Goal: Task Accomplishment & Management: Use online tool/utility

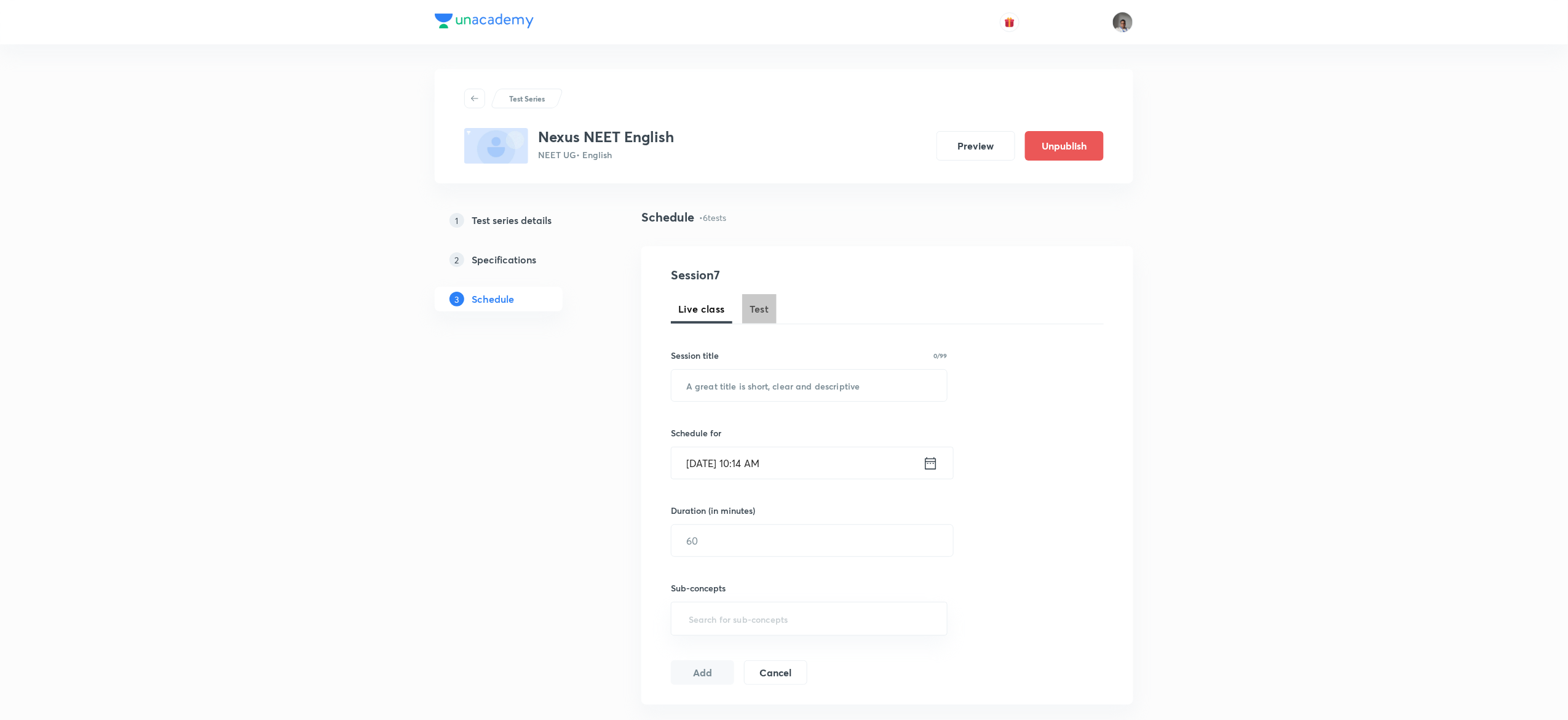
click at [764, 312] on span "Test" at bounding box center [760, 309] width 20 height 14
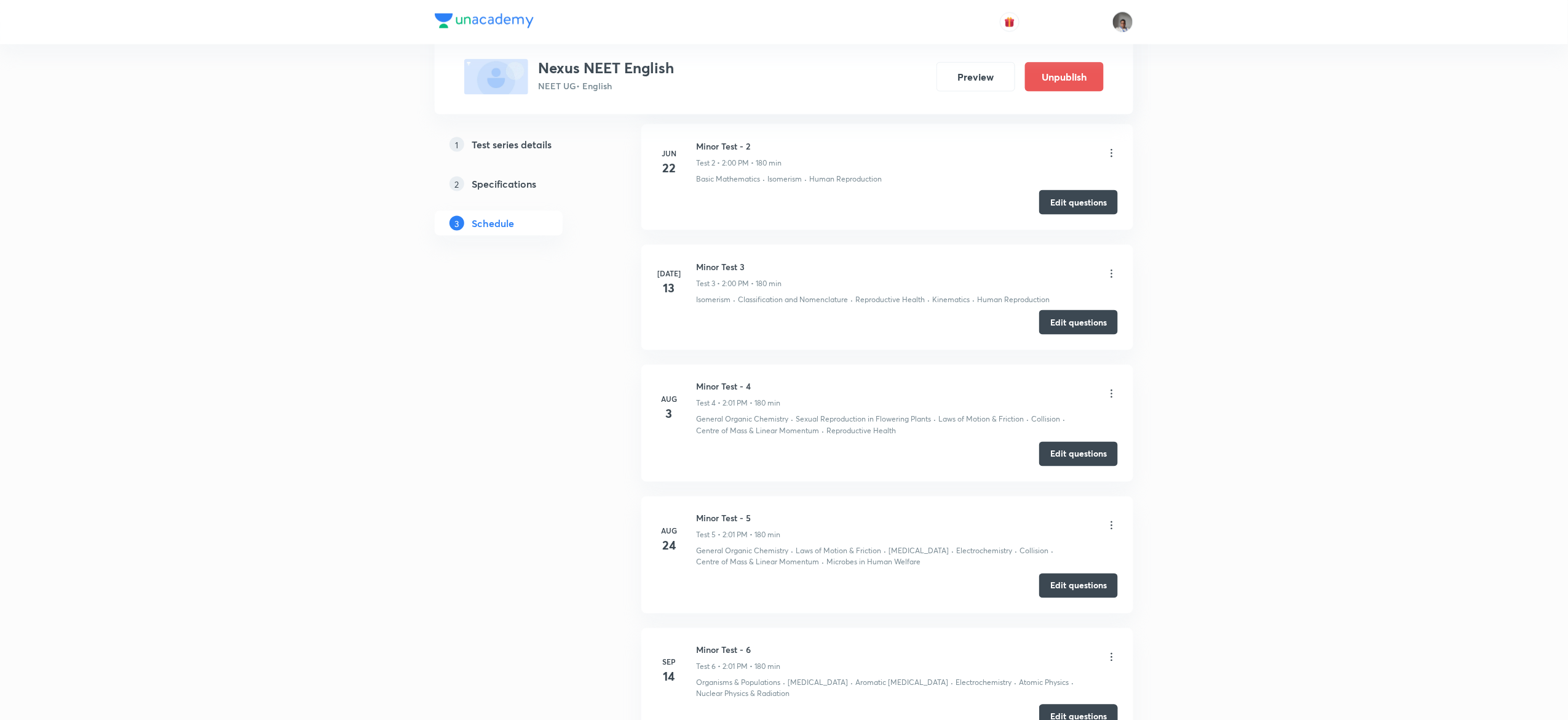
scroll to position [946, 0]
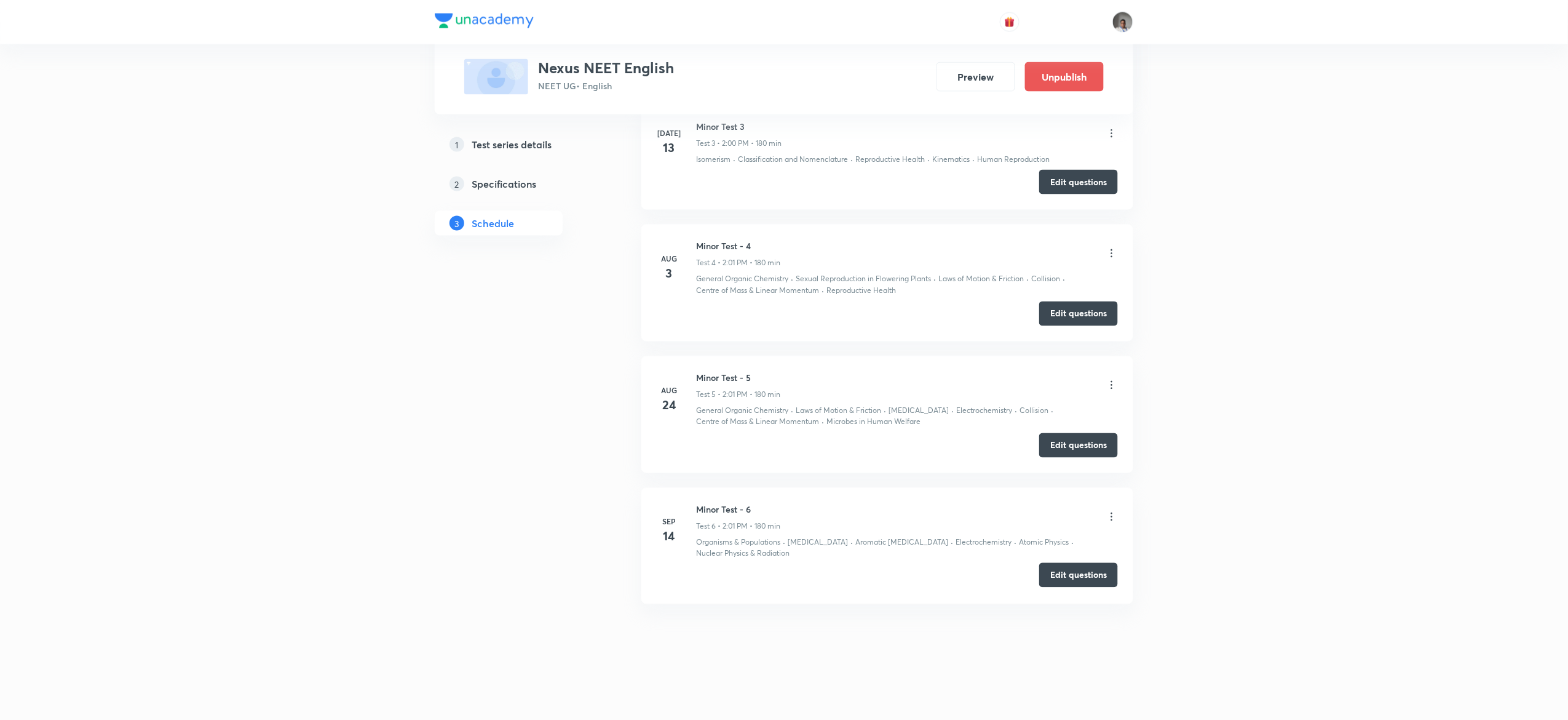
click at [1063, 573] on button "Edit questions" at bounding box center [1078, 576] width 79 height 25
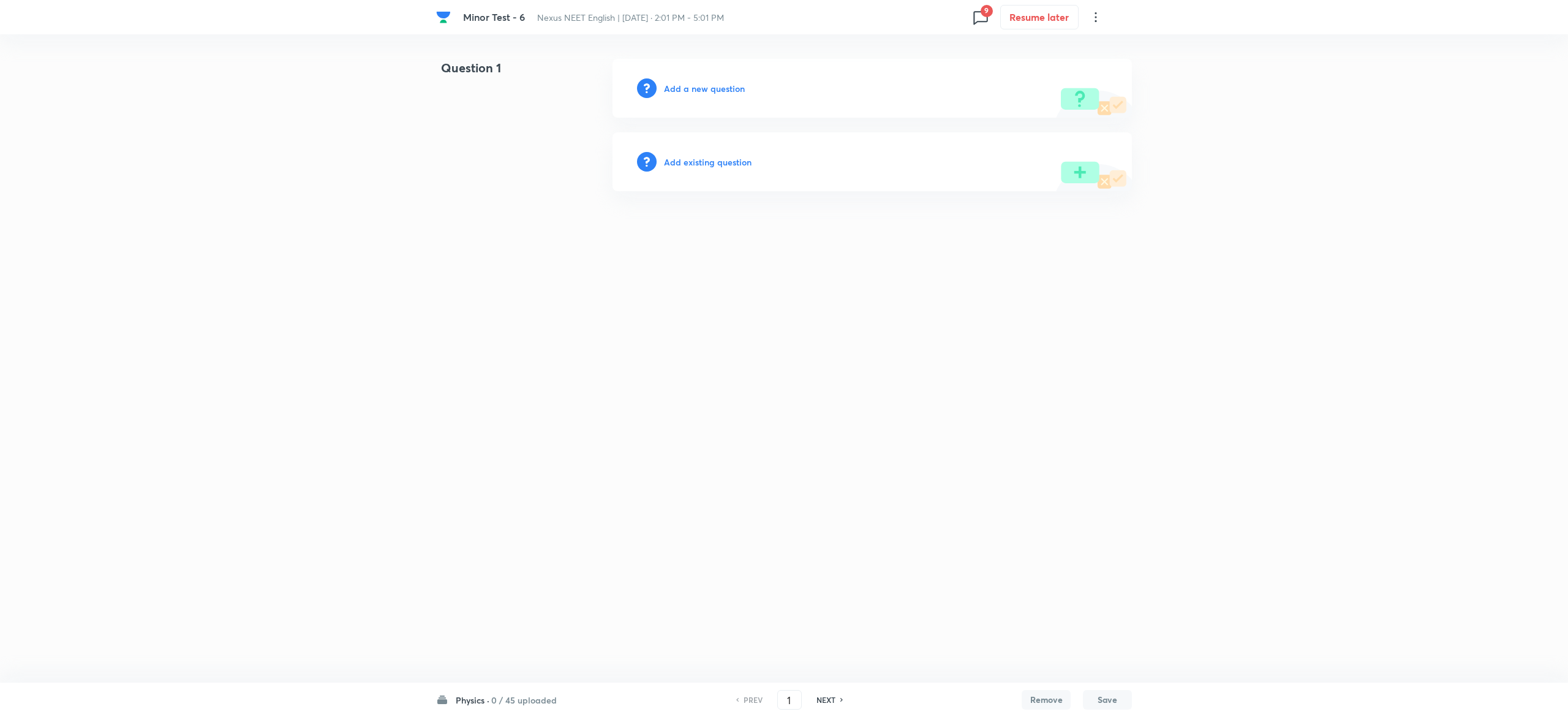
click at [538, 695] on h6 "0 / 45 uploaded" at bounding box center [524, 700] width 65 height 13
click at [541, 536] on p "45 / 45 uploaded" at bounding box center [512, 533] width 111 height 11
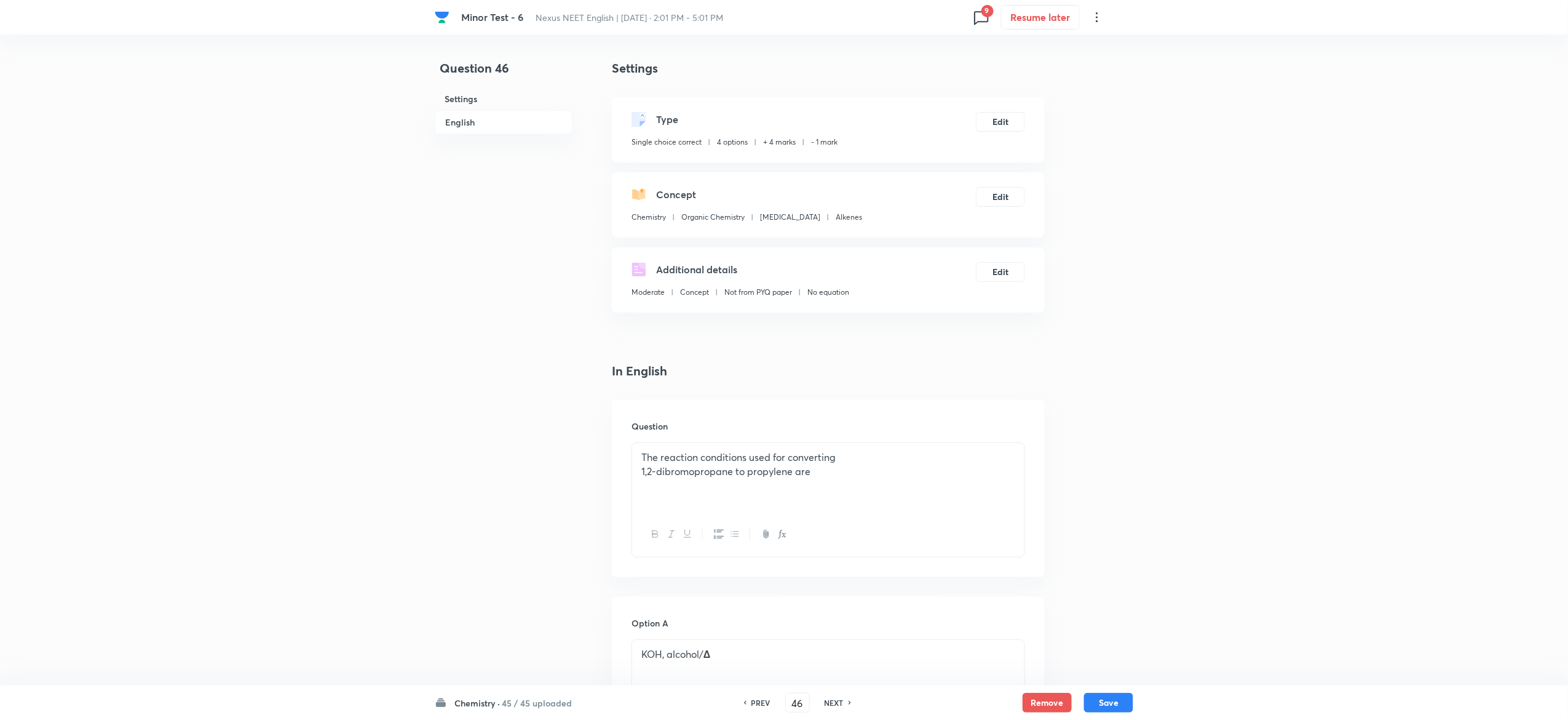
scroll to position [1044, 0]
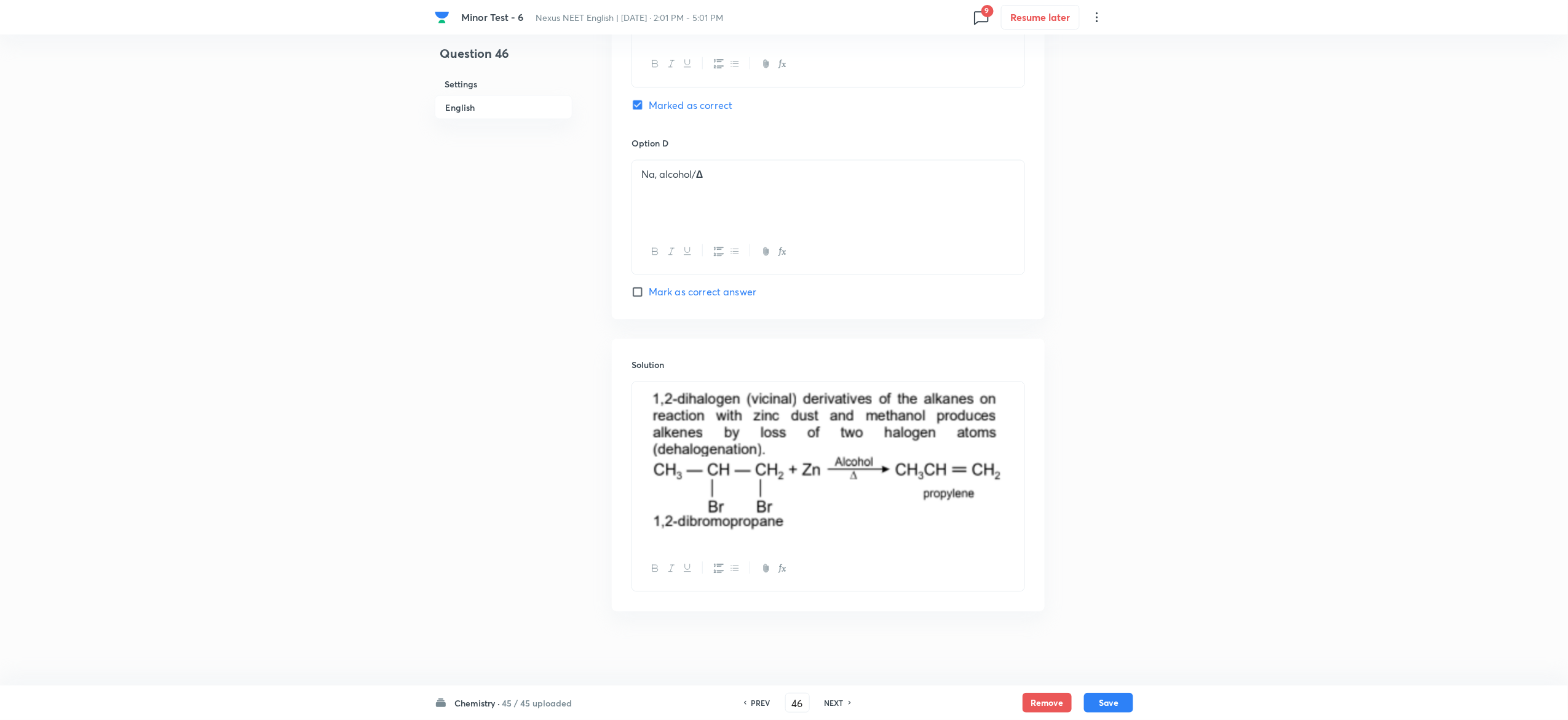
click at [540, 698] on h6 "45 / 45 uploaded" at bounding box center [537, 703] width 70 height 13
click at [522, 590] on div "Biology 90 / 90 uploaded" at bounding box center [511, 588] width 112 height 26
type input "91"
checkbox input "false"
checkbox input "true"
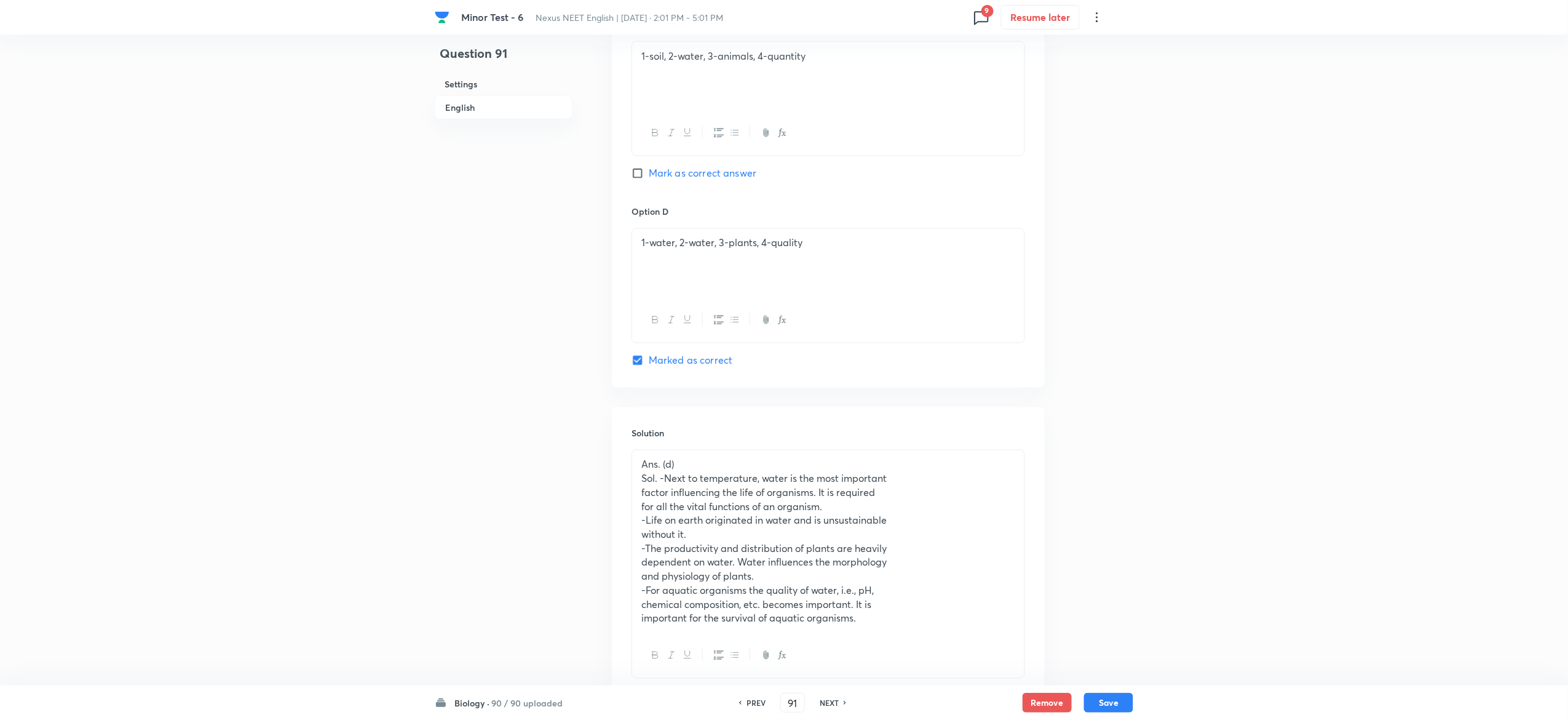
scroll to position [1135, 0]
